Goal: Use online tool/utility: Utilize a website feature to perform a specific function

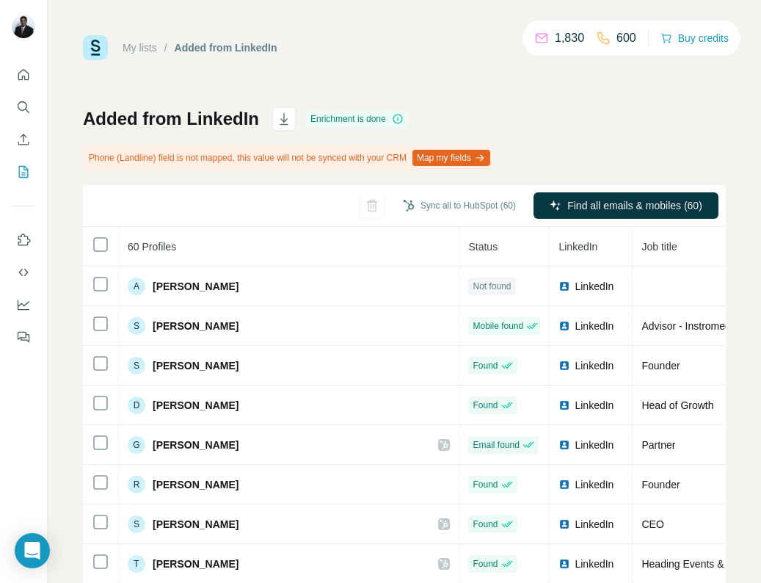
click at [625, 37] on p "600" at bounding box center [626, 38] width 20 height 18
click at [703, 101] on div "My lists / Added from LinkedIn 1,830 600 Buy credits Added from LinkedIn Enrich…" at bounding box center [404, 324] width 643 height 579
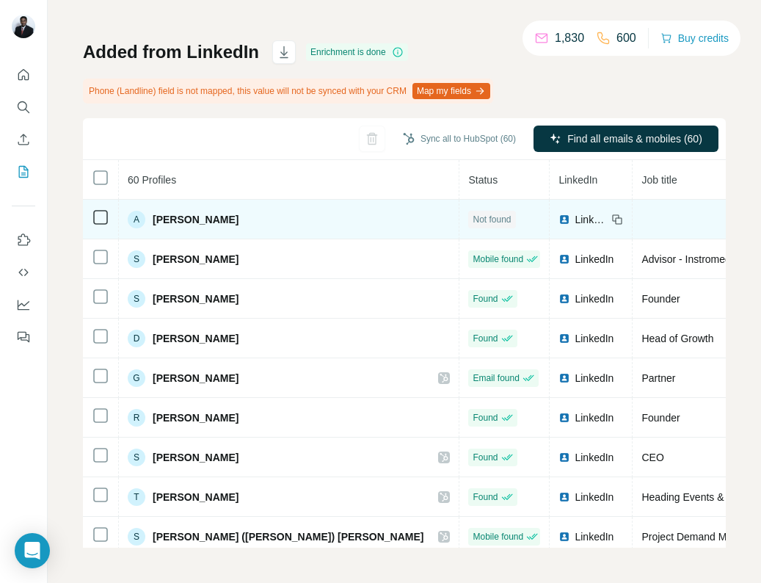
click at [171, 214] on span "Akash Singha" at bounding box center [196, 219] width 86 height 15
click at [170, 214] on span "Akash Singha" at bounding box center [196, 219] width 86 height 15
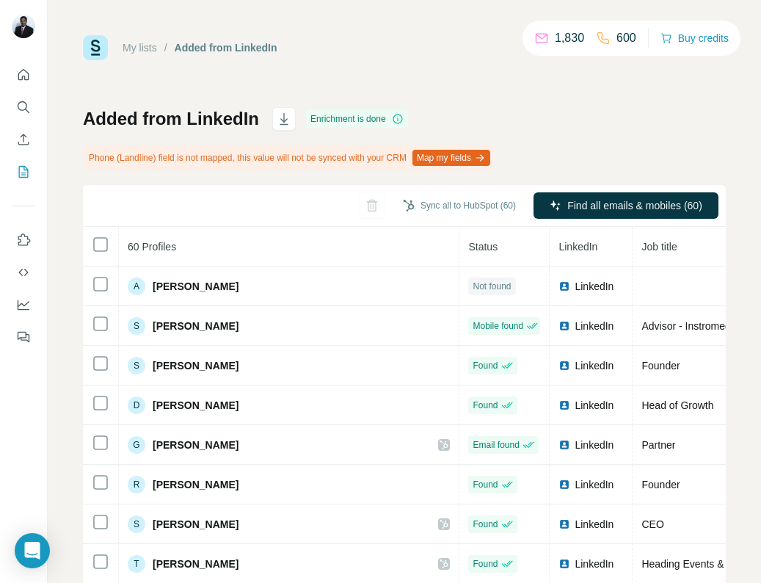
click at [145, 44] on link "My lists" at bounding box center [140, 48] width 34 height 12
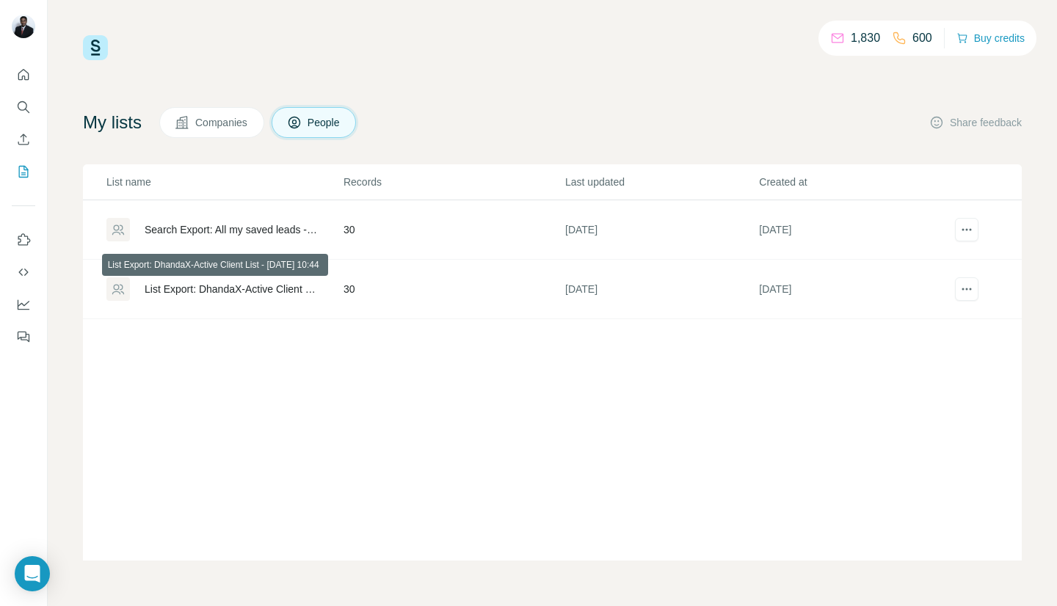
click at [288, 291] on div "List Export: DhandaX-Active Client List - 30/07/2025 10:44" at bounding box center [232, 289] width 174 height 15
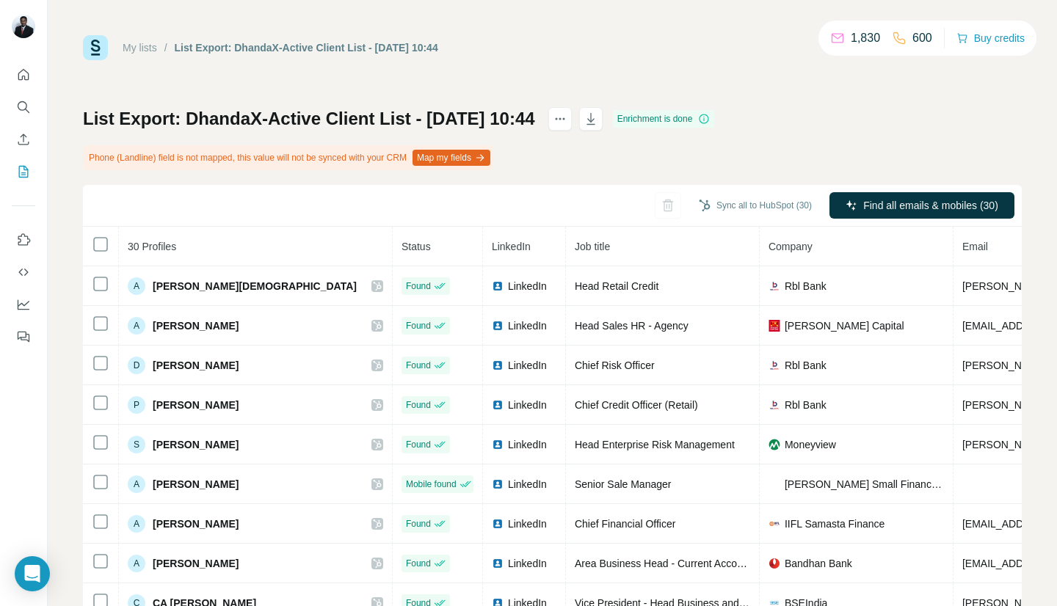
click at [137, 51] on link "My lists" at bounding box center [140, 48] width 34 height 12
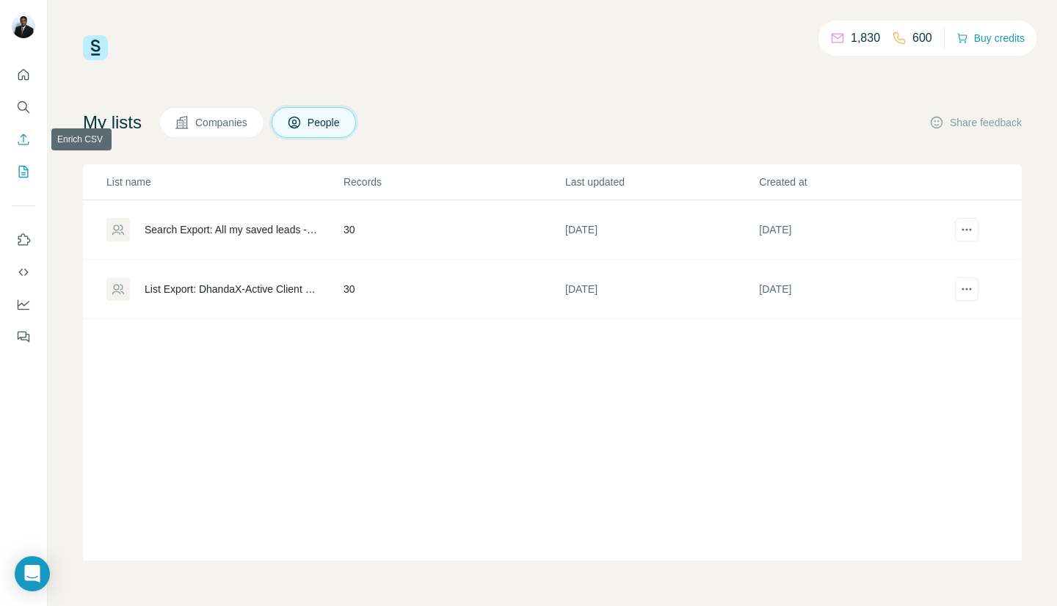
click at [18, 137] on icon "Enrich CSV" at bounding box center [23, 139] width 15 height 15
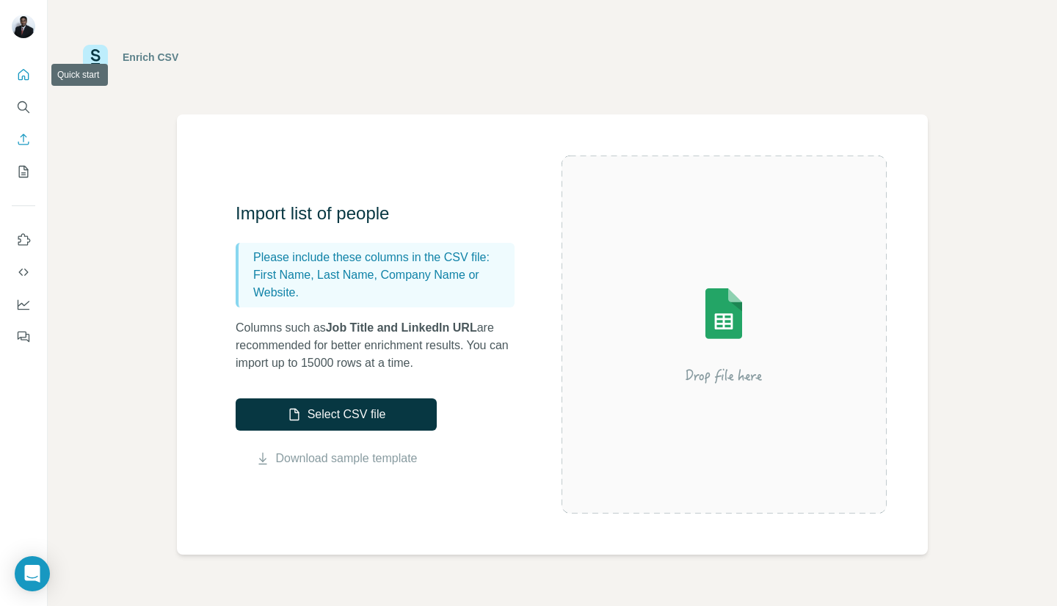
click at [27, 75] on icon "Quick start" at bounding box center [23, 75] width 15 height 15
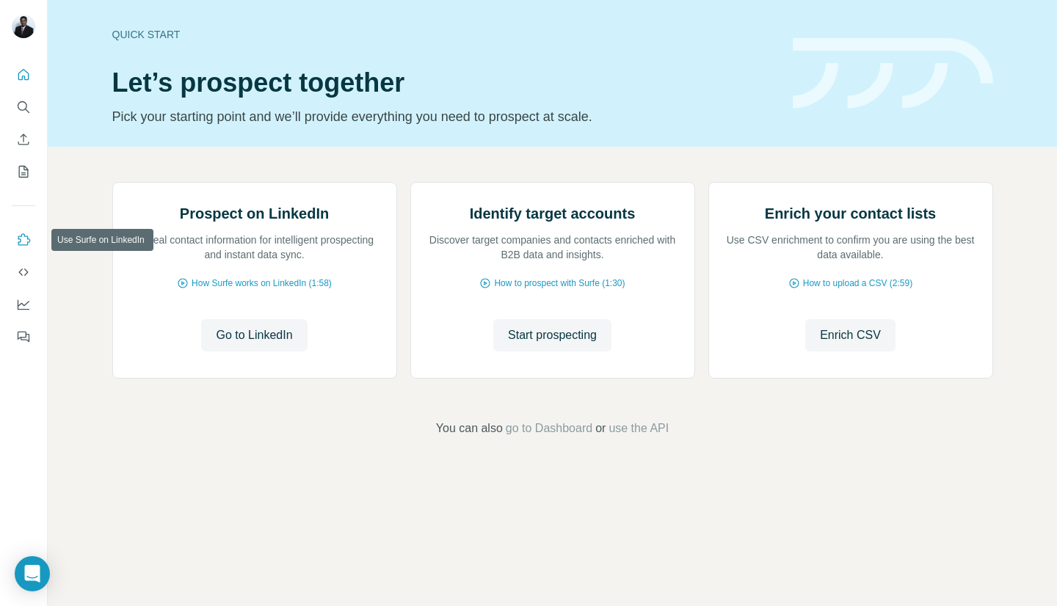
click at [26, 242] on icon "Use Surfe on LinkedIn" at bounding box center [23, 240] width 15 height 15
click at [23, 302] on icon "Dashboard" at bounding box center [23, 304] width 15 height 15
click at [25, 174] on icon "My lists" at bounding box center [24, 171] width 7 height 10
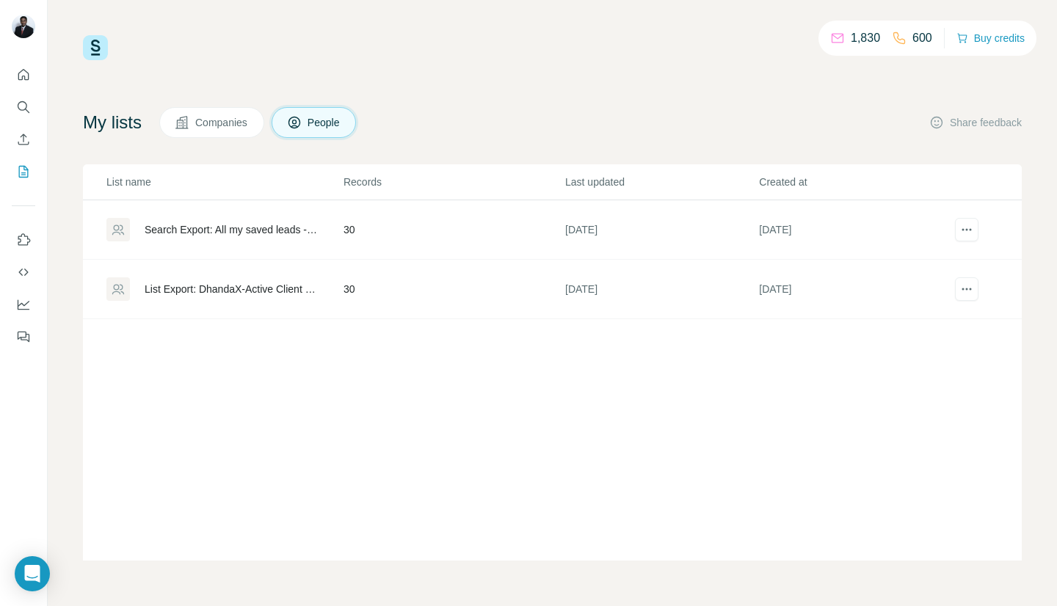
click at [760, 36] on p "600" at bounding box center [922, 38] width 20 height 18
click at [760, 38] on p "1,830" at bounding box center [865, 38] width 29 height 18
click at [760, 110] on div "My lists Companies People Share feedback" at bounding box center [552, 122] width 939 height 31
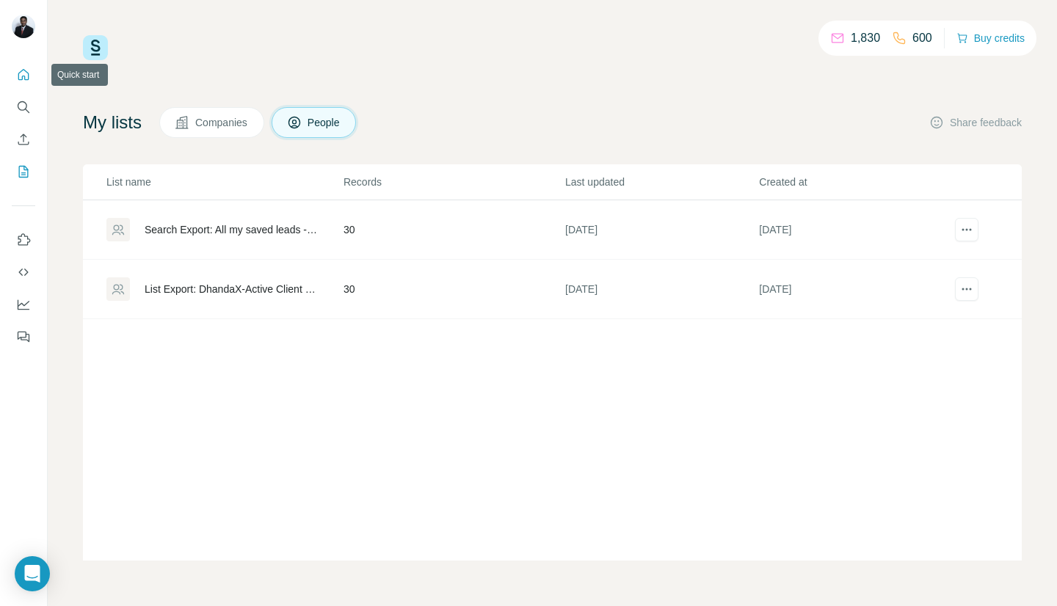
click at [24, 81] on icon "Quick start" at bounding box center [23, 75] width 15 height 15
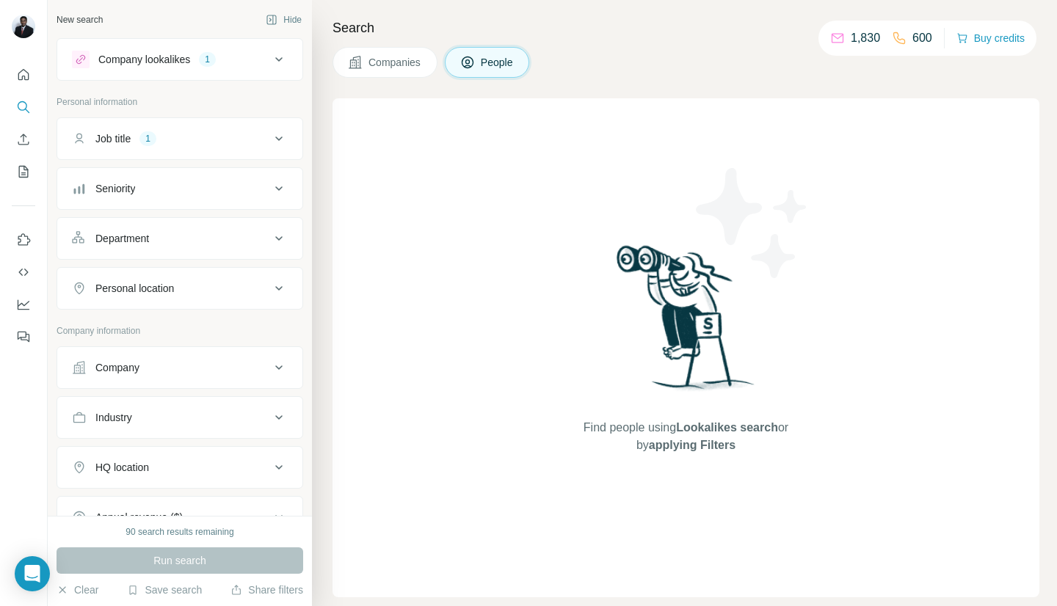
click at [115, 139] on div "Job title" at bounding box center [112, 138] width 35 height 15
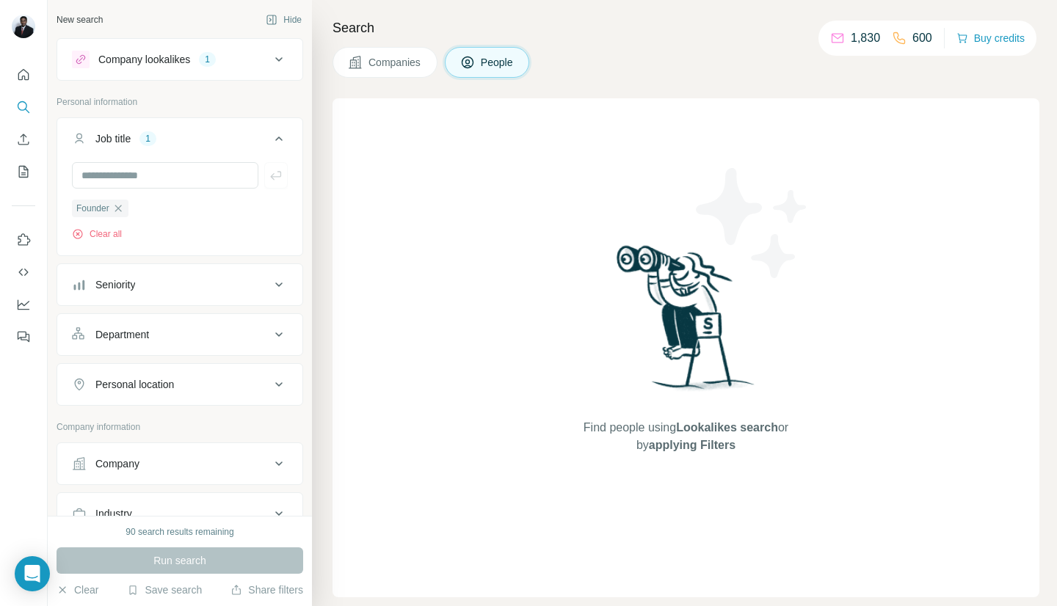
click at [270, 136] on icon at bounding box center [279, 139] width 18 height 18
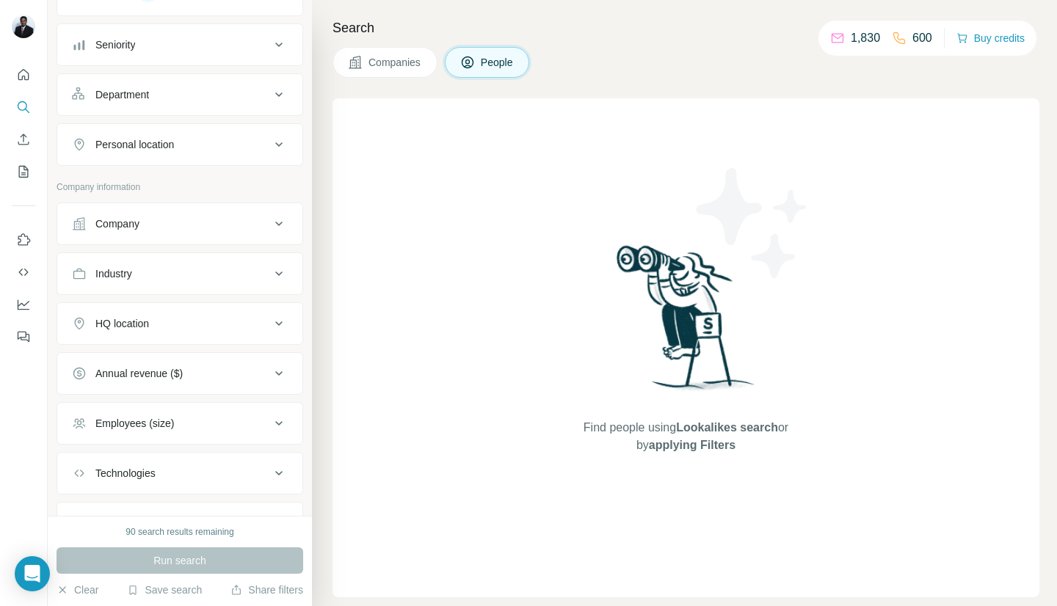
scroll to position [144, 0]
click at [270, 223] on icon at bounding box center [279, 224] width 18 height 18
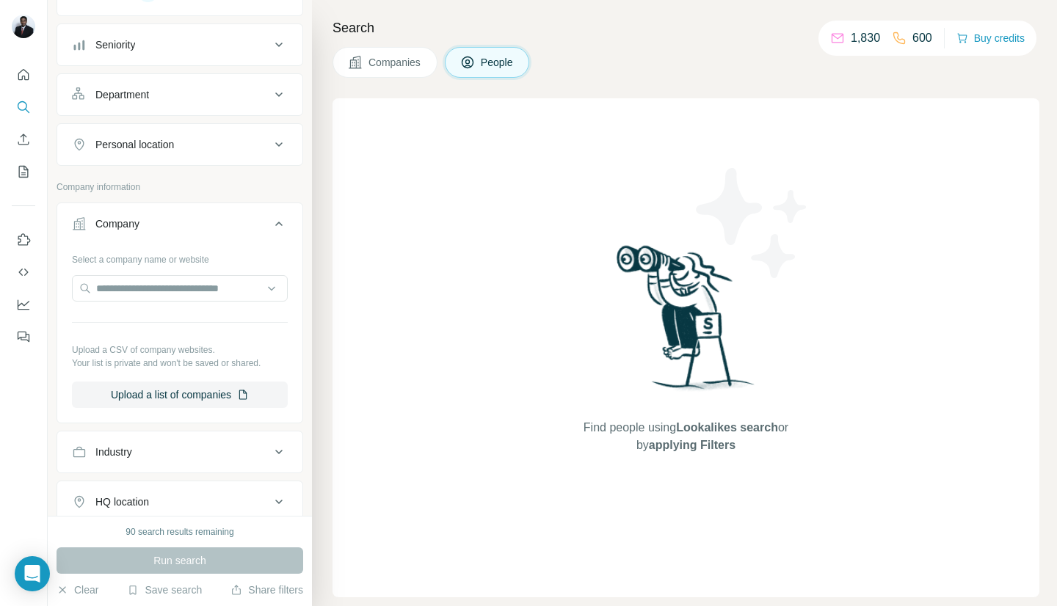
click at [270, 223] on icon at bounding box center [279, 224] width 18 height 18
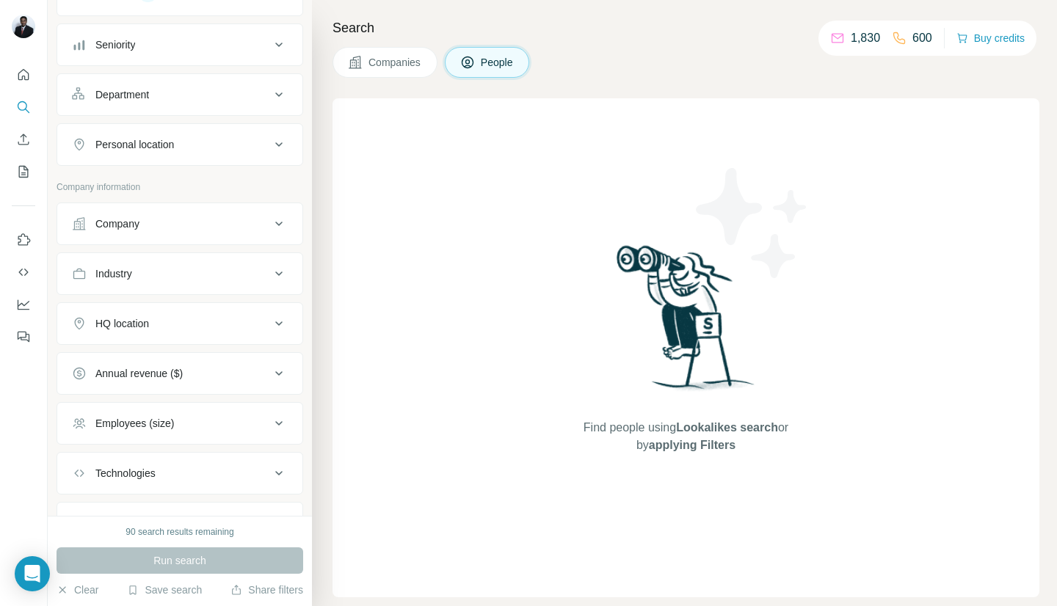
click at [270, 273] on icon at bounding box center [279, 274] width 18 height 18
click at [252, 310] on div at bounding box center [180, 310] width 216 height 26
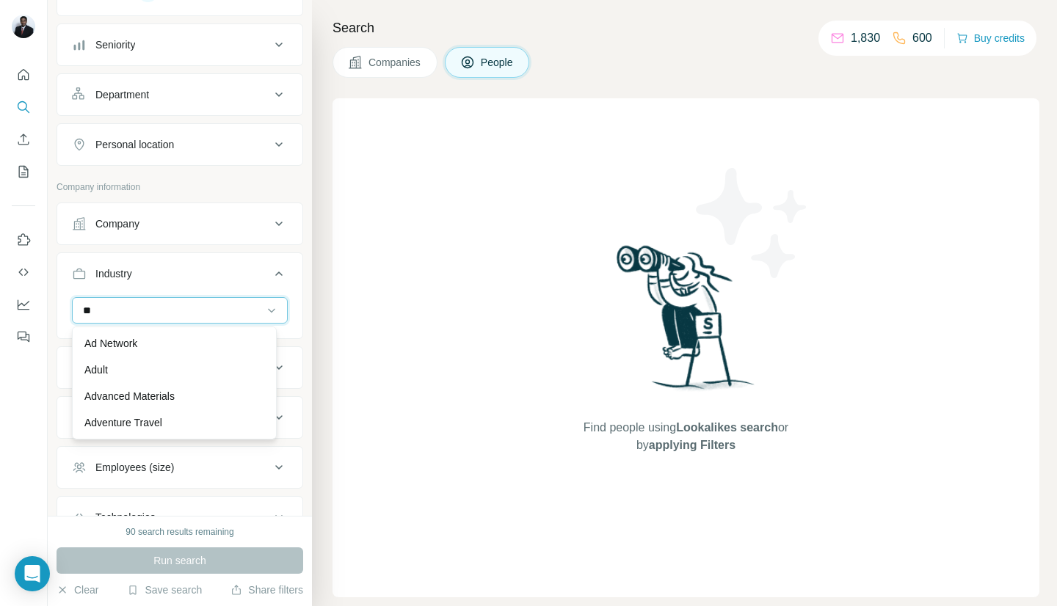
type input "*"
type input "******"
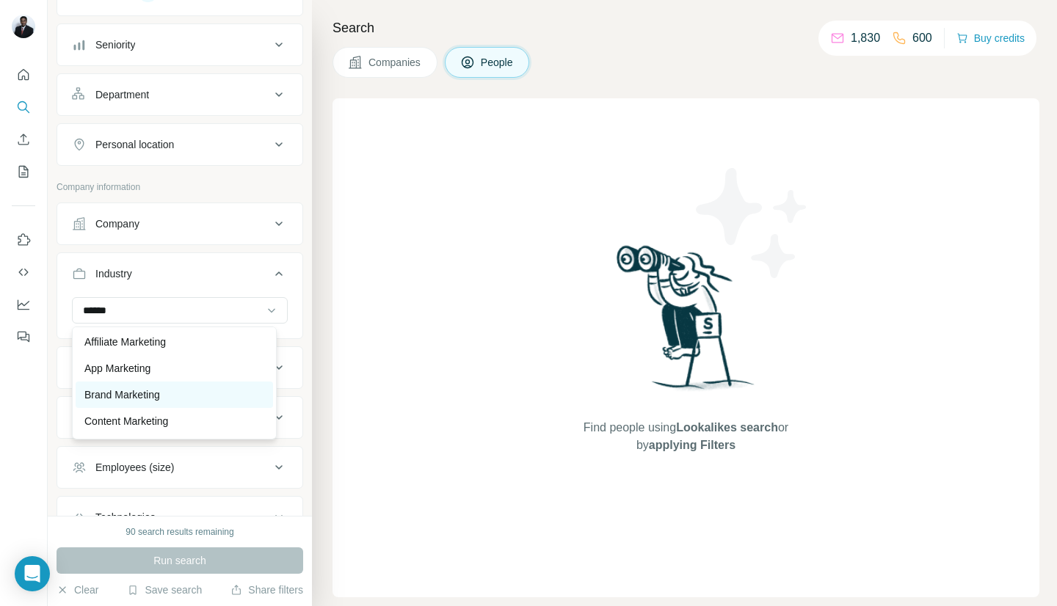
click at [179, 387] on div "Brand Marketing" at bounding box center [174, 394] width 180 height 15
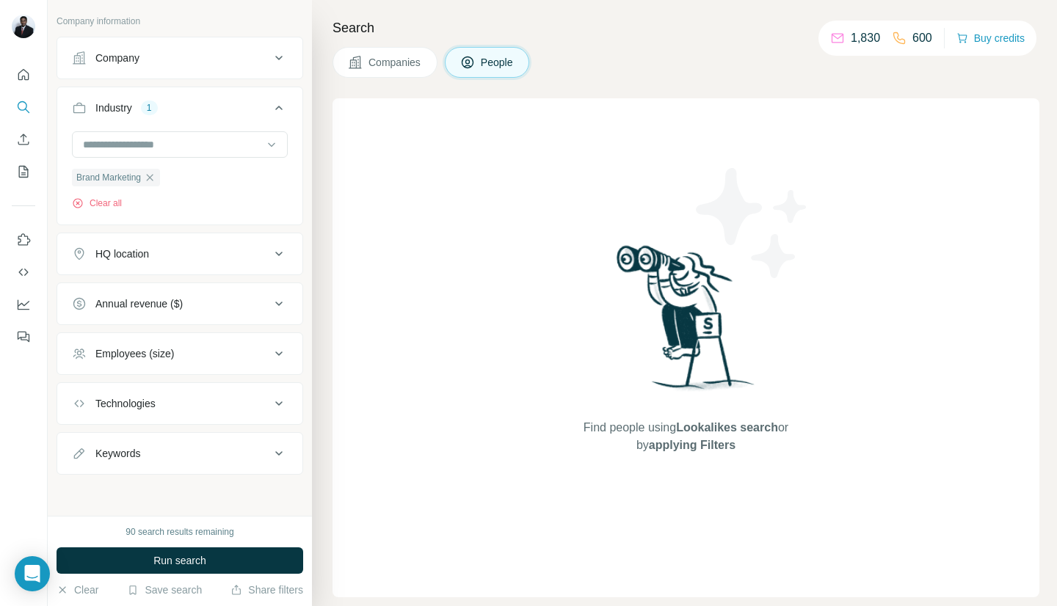
scroll to position [310, 0]
click at [270, 401] on icon at bounding box center [279, 404] width 18 height 18
click at [273, 451] on icon at bounding box center [279, 454] width 18 height 18
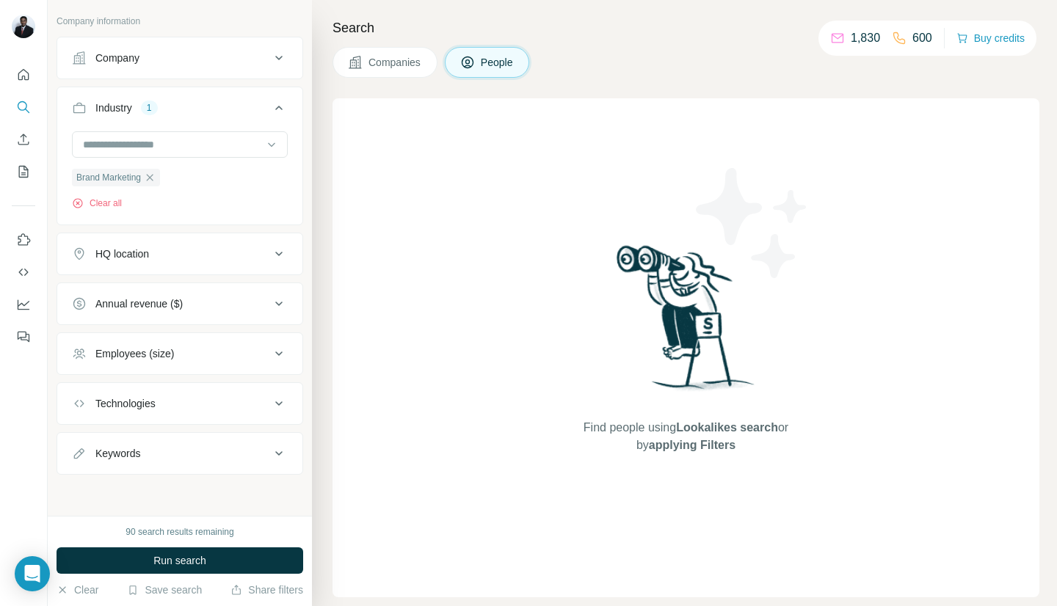
click at [272, 302] on icon at bounding box center [279, 304] width 18 height 18
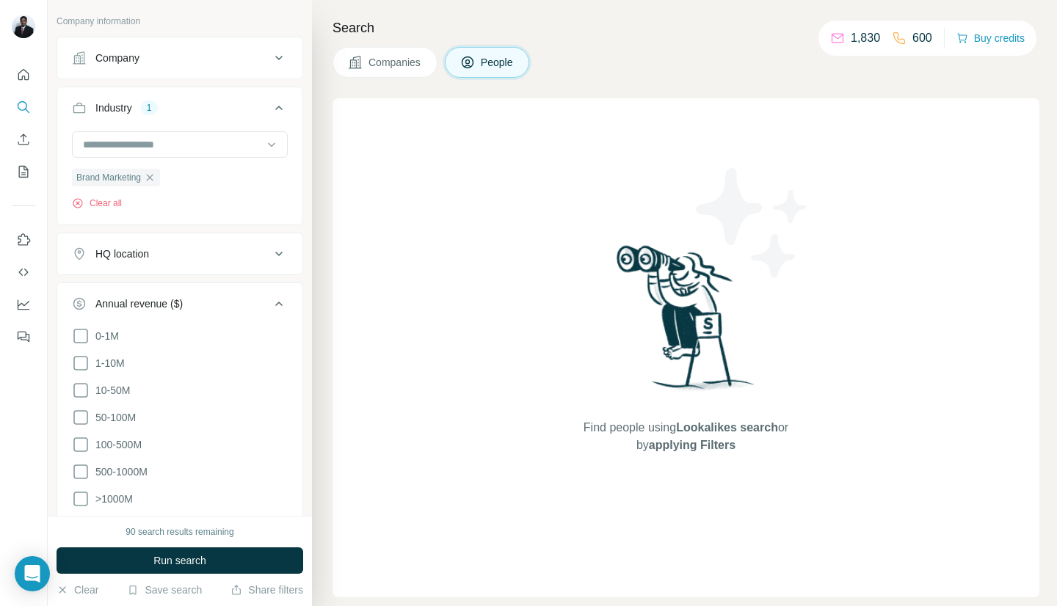
click at [272, 302] on icon at bounding box center [279, 304] width 18 height 18
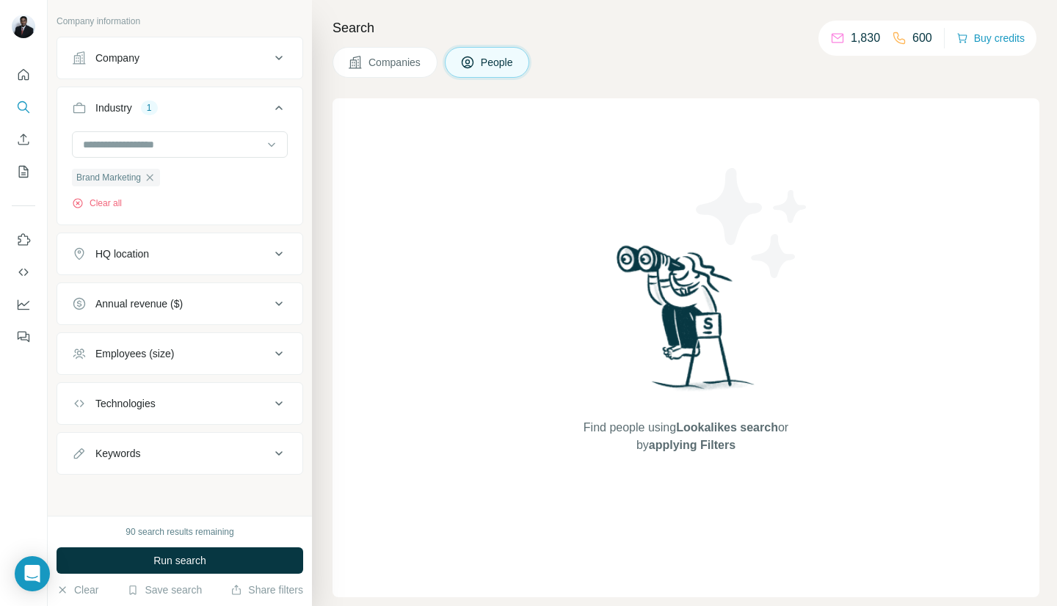
click at [270, 452] on icon at bounding box center [279, 454] width 18 height 18
click at [205, 481] on input "text" at bounding box center [165, 490] width 186 height 26
type input "*"
type input "*******"
click at [173, 562] on span "Run search" at bounding box center [179, 560] width 53 height 15
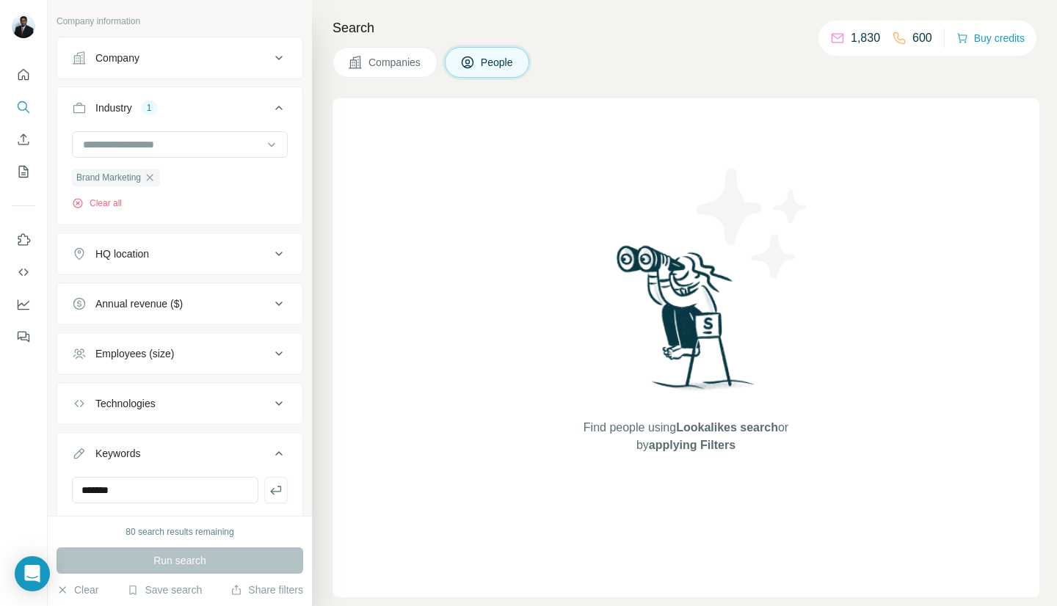
click at [384, 77] on button "Companies" at bounding box center [384, 62] width 105 height 31
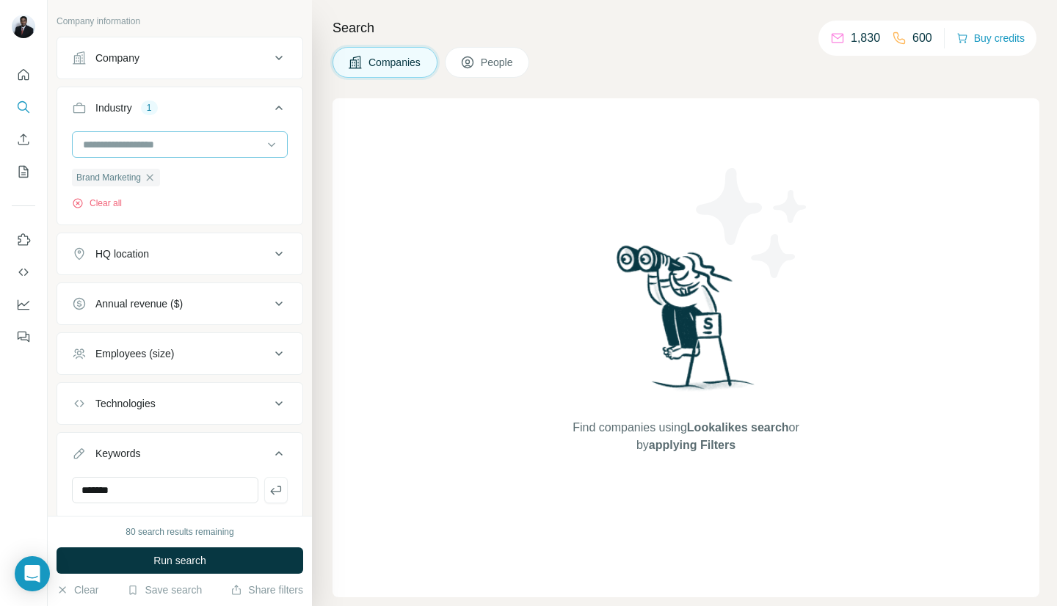
click at [167, 146] on input at bounding box center [171, 145] width 181 height 16
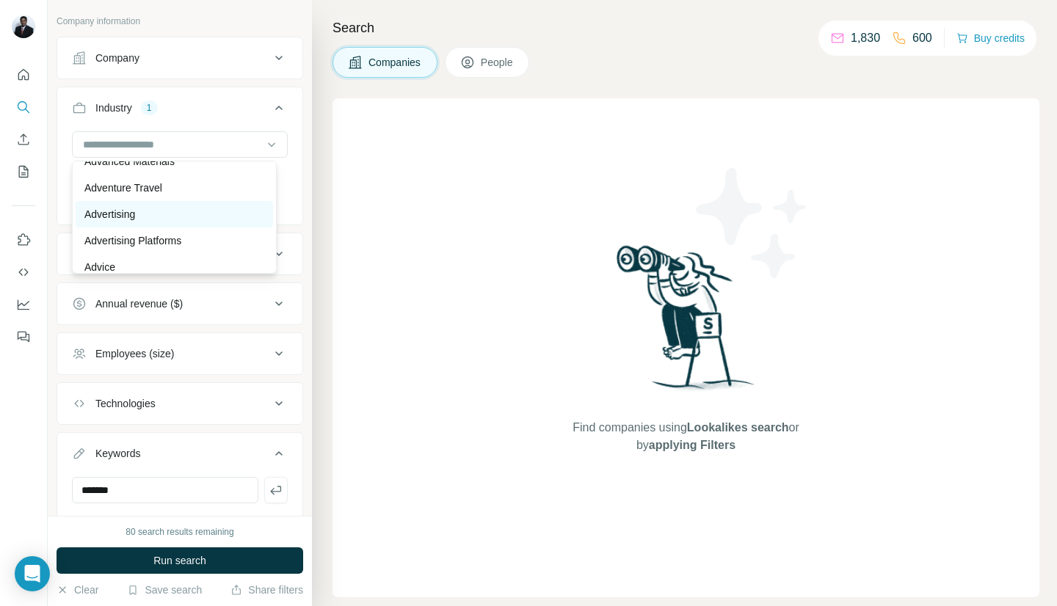
click at [178, 213] on div "Advertising" at bounding box center [174, 214] width 180 height 15
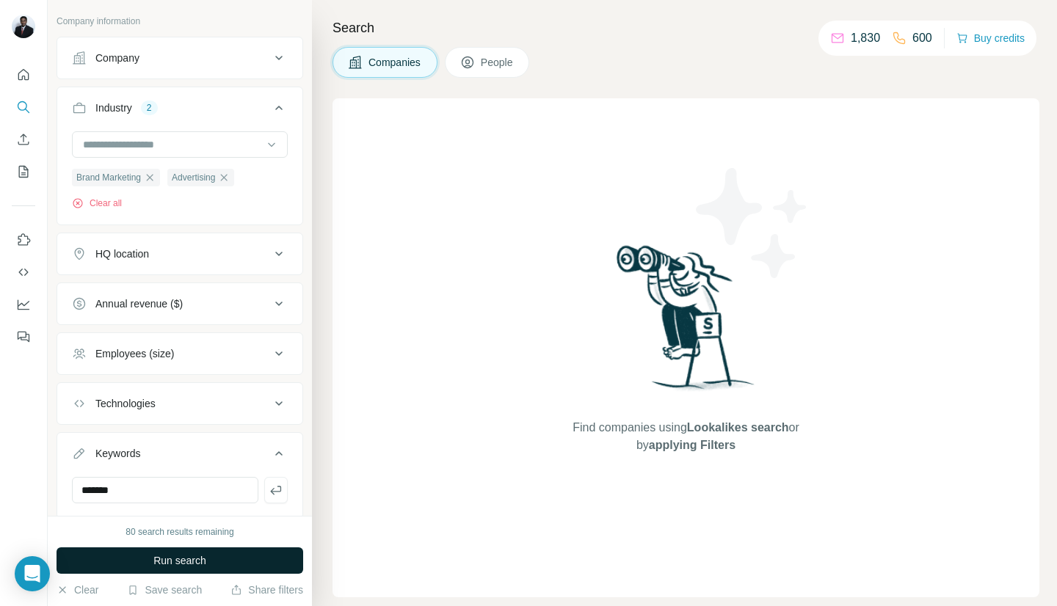
click at [210, 548] on button "Run search" at bounding box center [180, 560] width 247 height 26
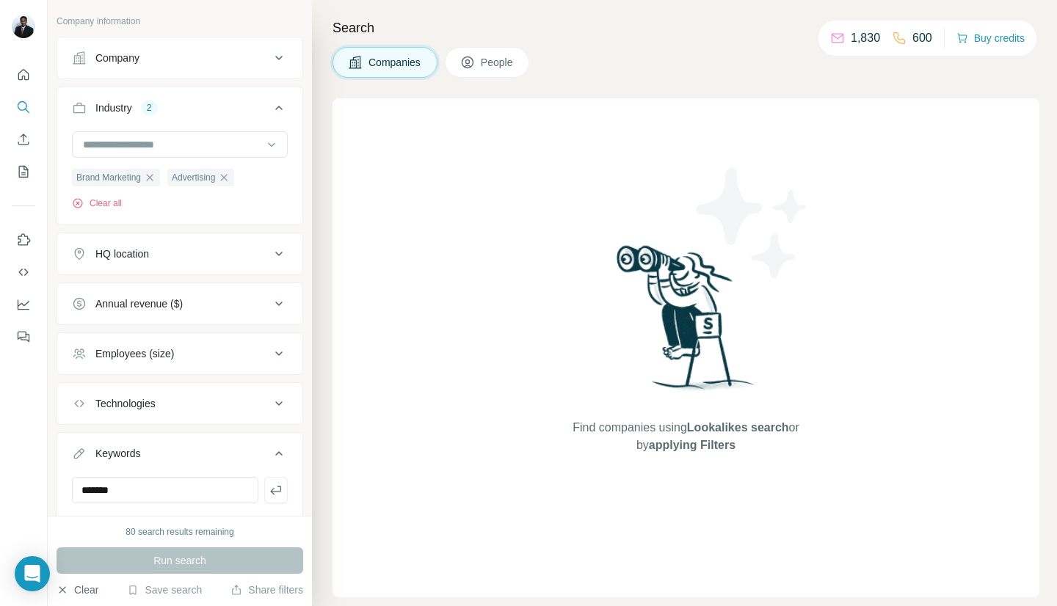
click at [92, 582] on button "Clear" at bounding box center [78, 590] width 42 height 15
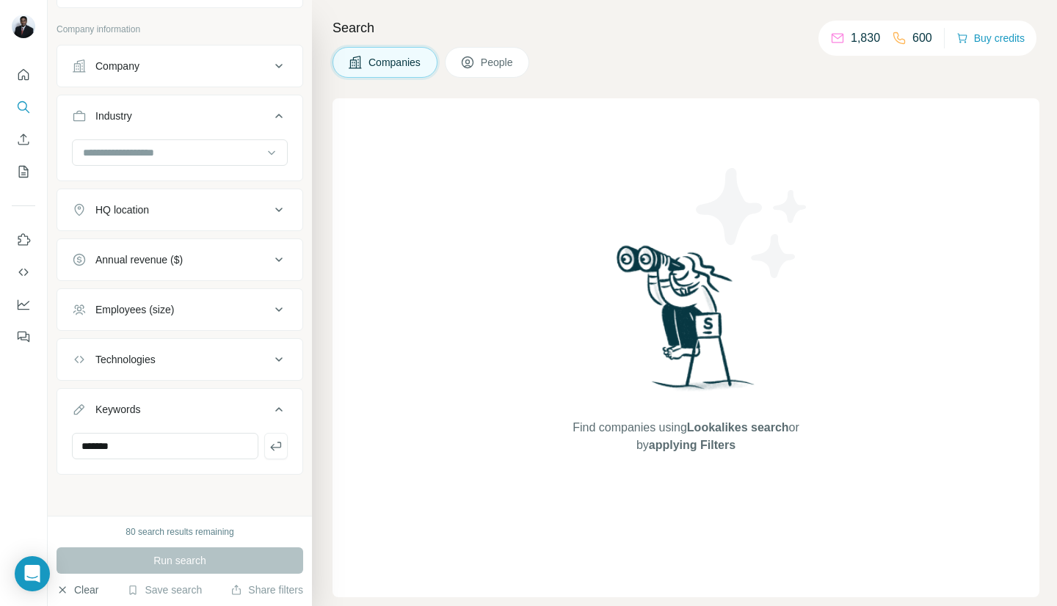
scroll to position [73, 0]
click at [23, 71] on icon "Quick start" at bounding box center [23, 75] width 15 height 15
